Goal: Task Accomplishment & Management: Manage account settings

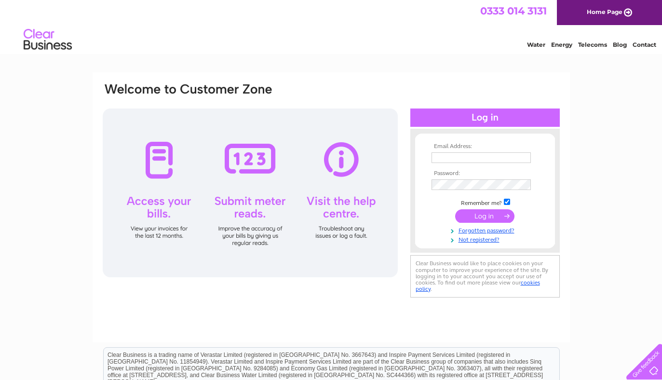
type input "thespaghettiincidentbristol@gmail.com"
click at [473, 216] on input "submit" at bounding box center [484, 216] width 59 height 14
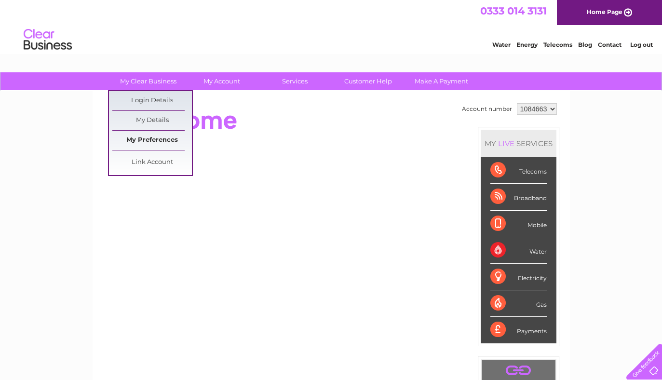
click at [154, 136] on link "My Preferences" at bounding box center [152, 140] width 80 height 19
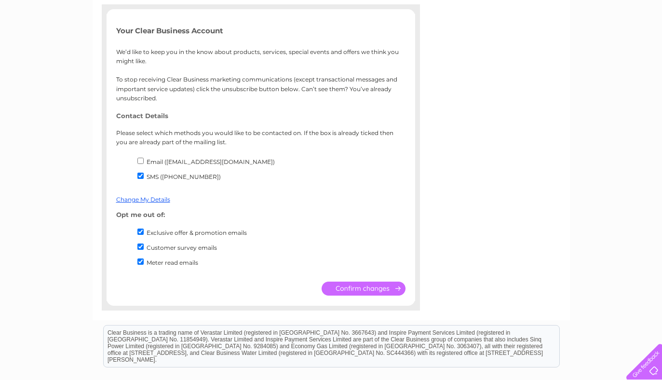
scroll to position [135, 0]
click at [140, 160] on input "Email (thespaghettiincidentbristol@gmail.com)" at bounding box center [140, 160] width 6 height 6
checkbox input "true"
click at [150, 197] on link "Change My Details" at bounding box center [143, 198] width 54 height 7
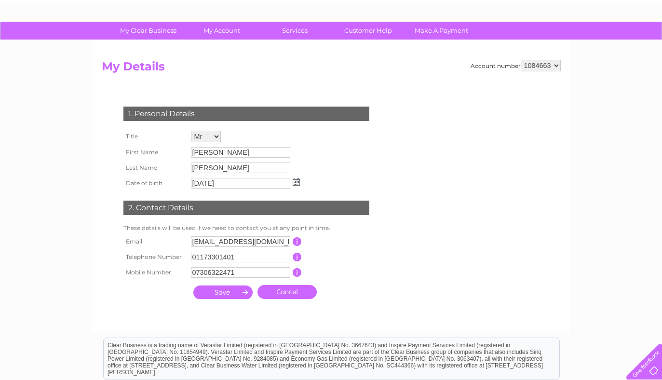
scroll to position [52, 0]
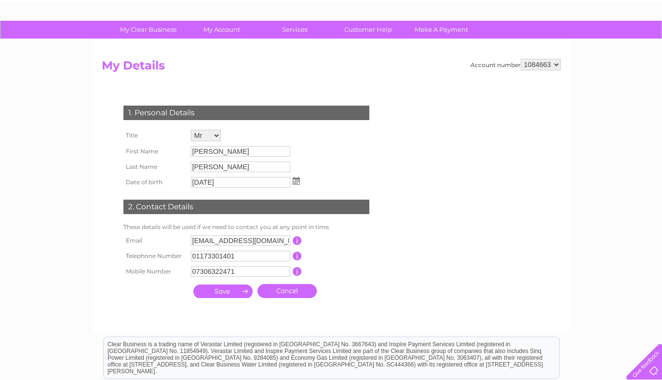
click at [240, 274] on input "07306322471" at bounding box center [240, 271] width 99 height 11
type input "07398714946"
click at [233, 292] on input "submit" at bounding box center [222, 292] width 59 height 14
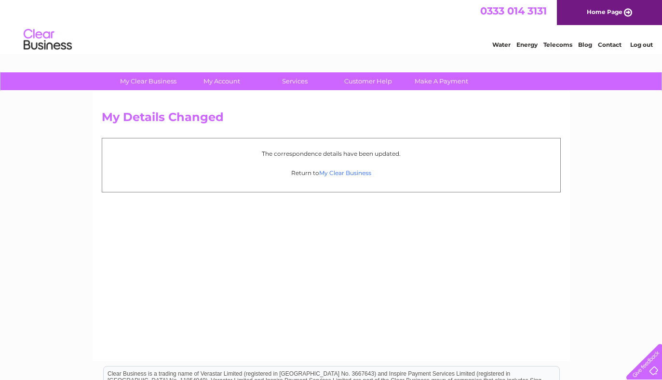
click at [330, 173] on link "My Clear Business" at bounding box center [345, 172] width 52 height 7
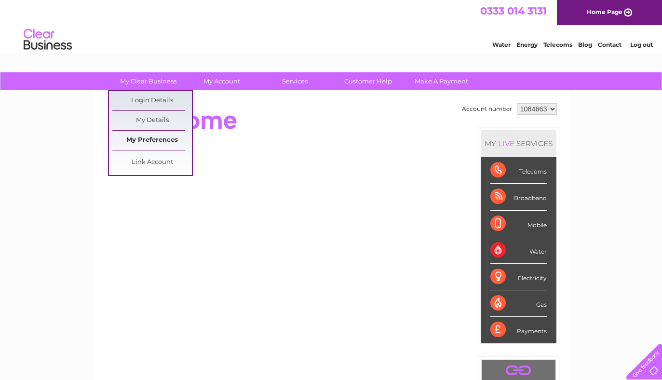
click at [157, 136] on link "My Preferences" at bounding box center [152, 140] width 80 height 19
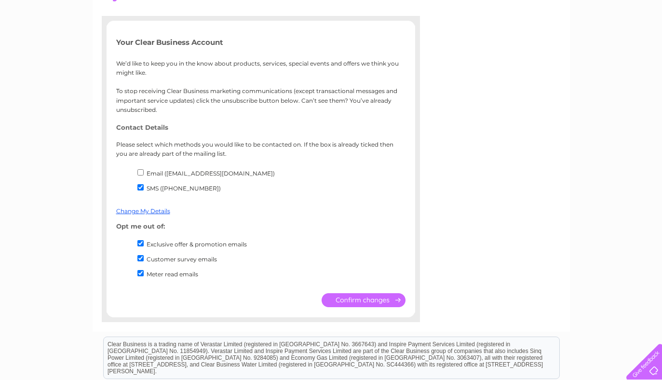
scroll to position [133, 0]
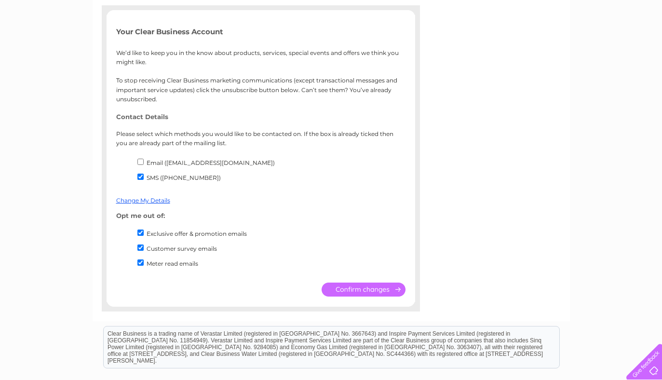
click at [368, 292] on input "submit" at bounding box center [364, 290] width 84 height 14
